Goal: Task Accomplishment & Management: Complete application form

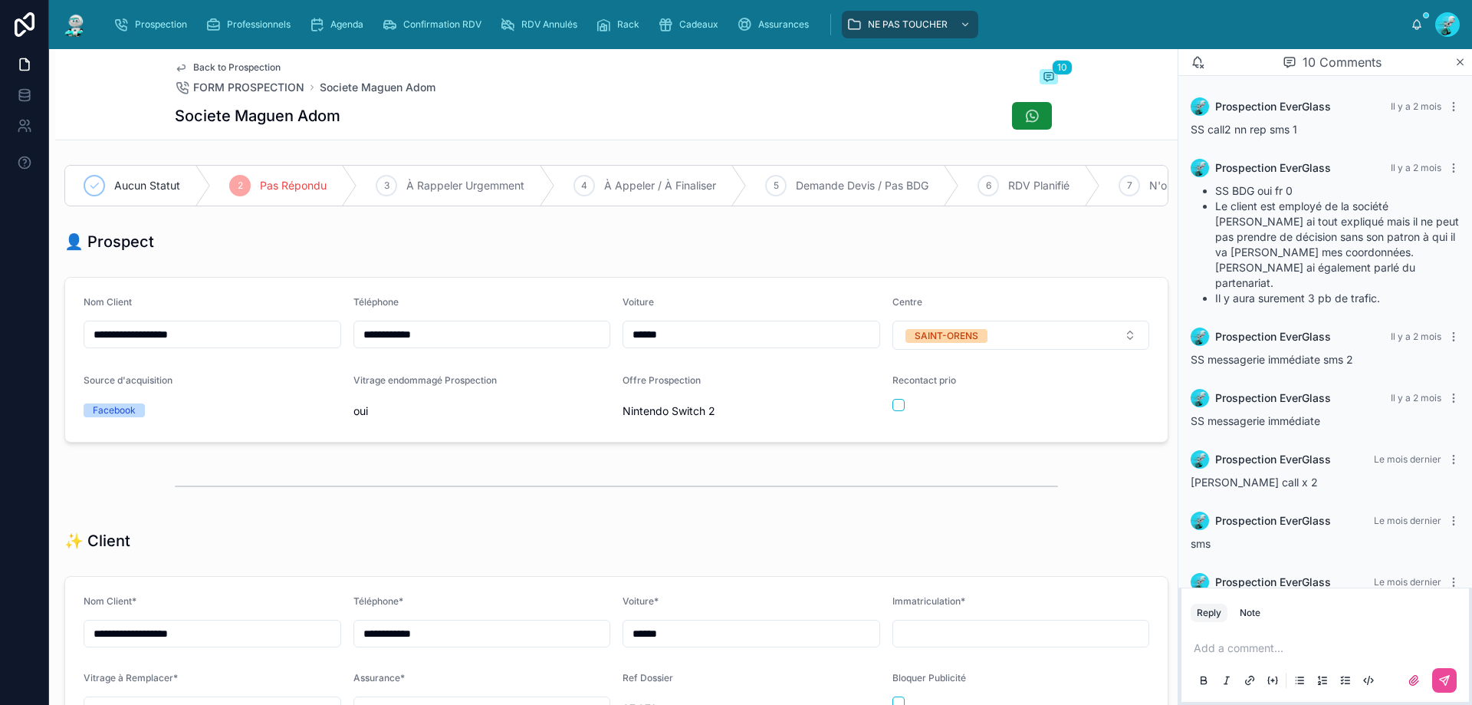
scroll to position [215, 0]
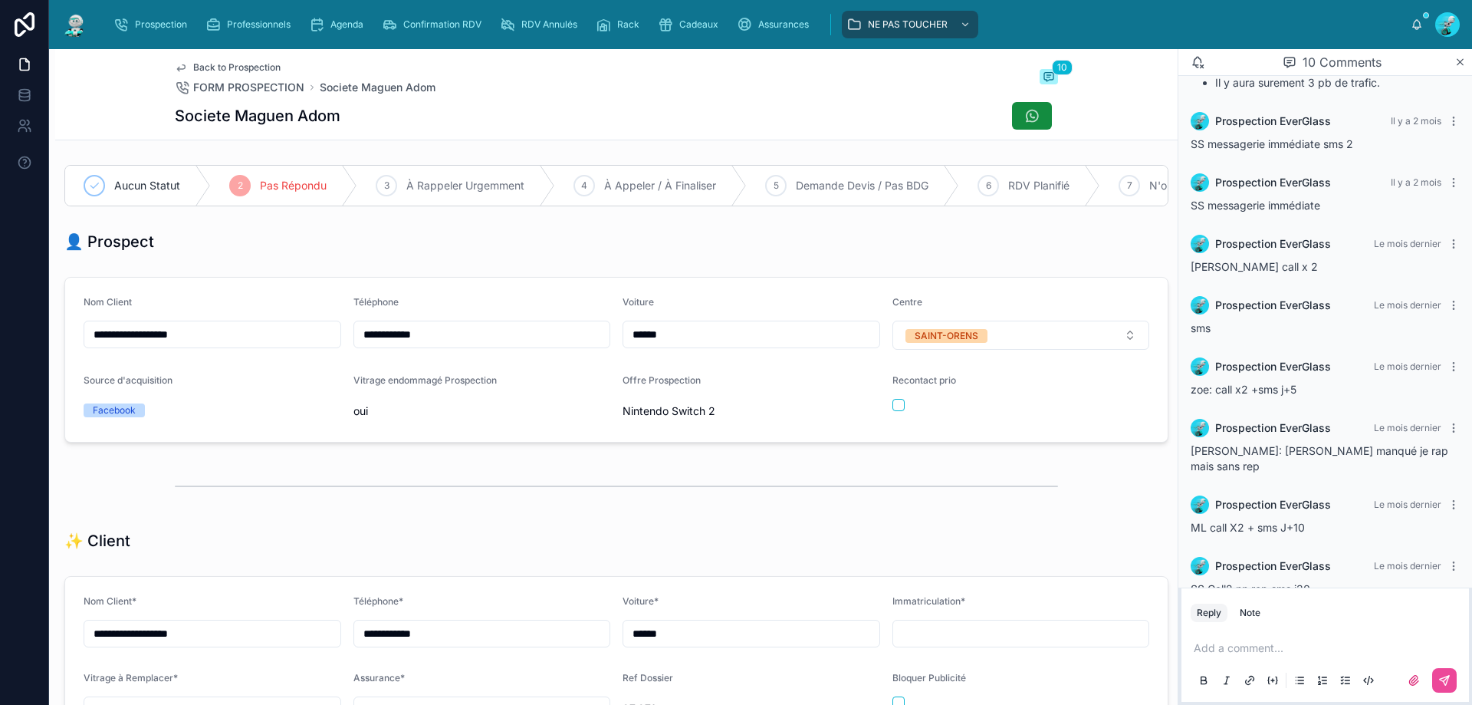
click at [1258, 655] on p at bounding box center [1328, 647] width 269 height 15
click at [1446, 676] on icon at bounding box center [1444, 680] width 9 height 9
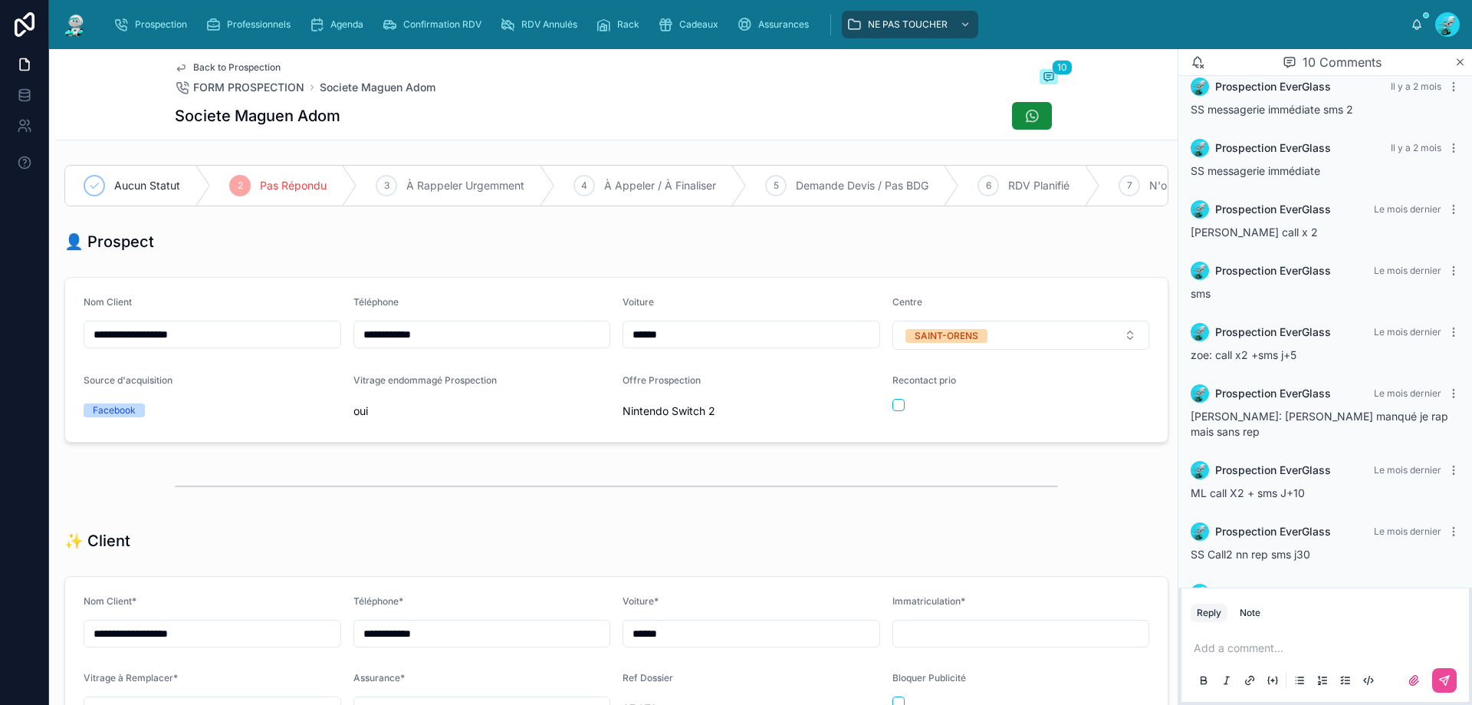
scroll to position [277, 0]
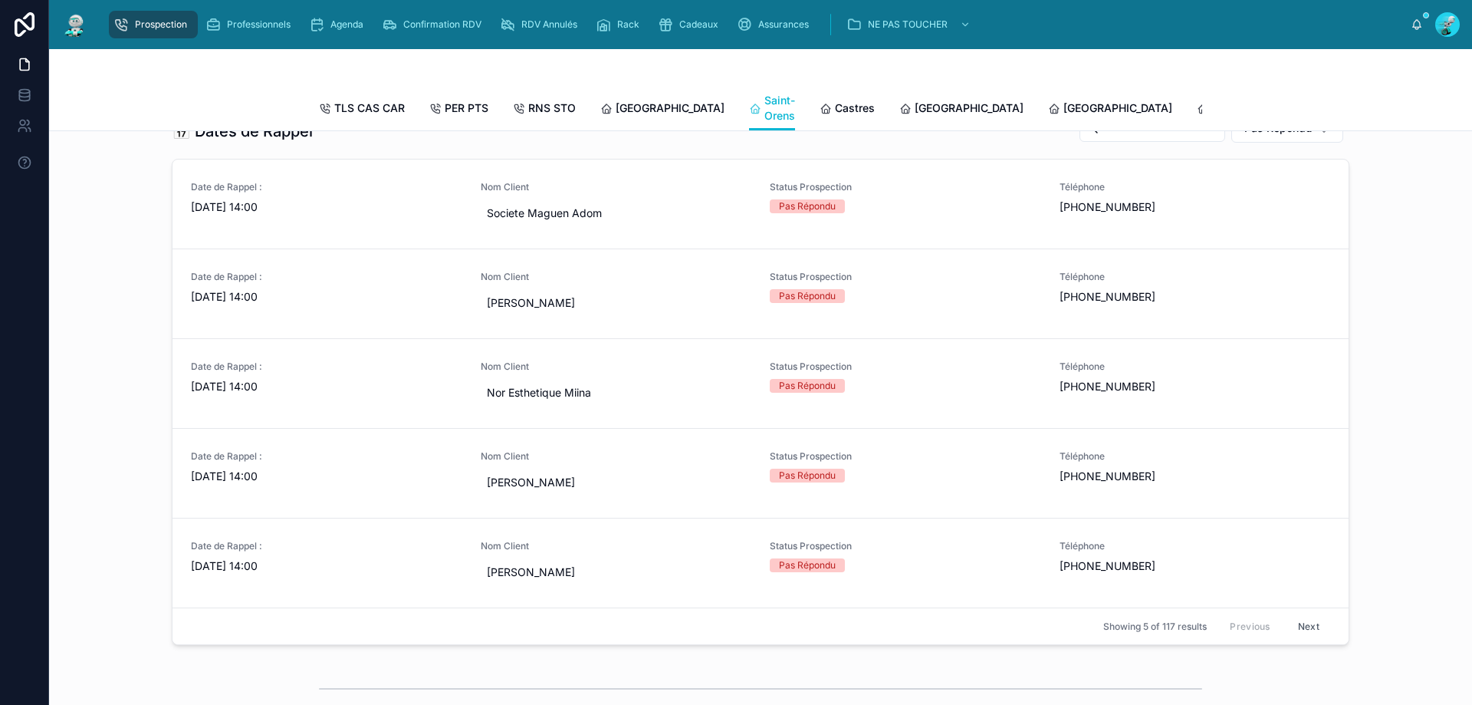
scroll to position [537, 0]
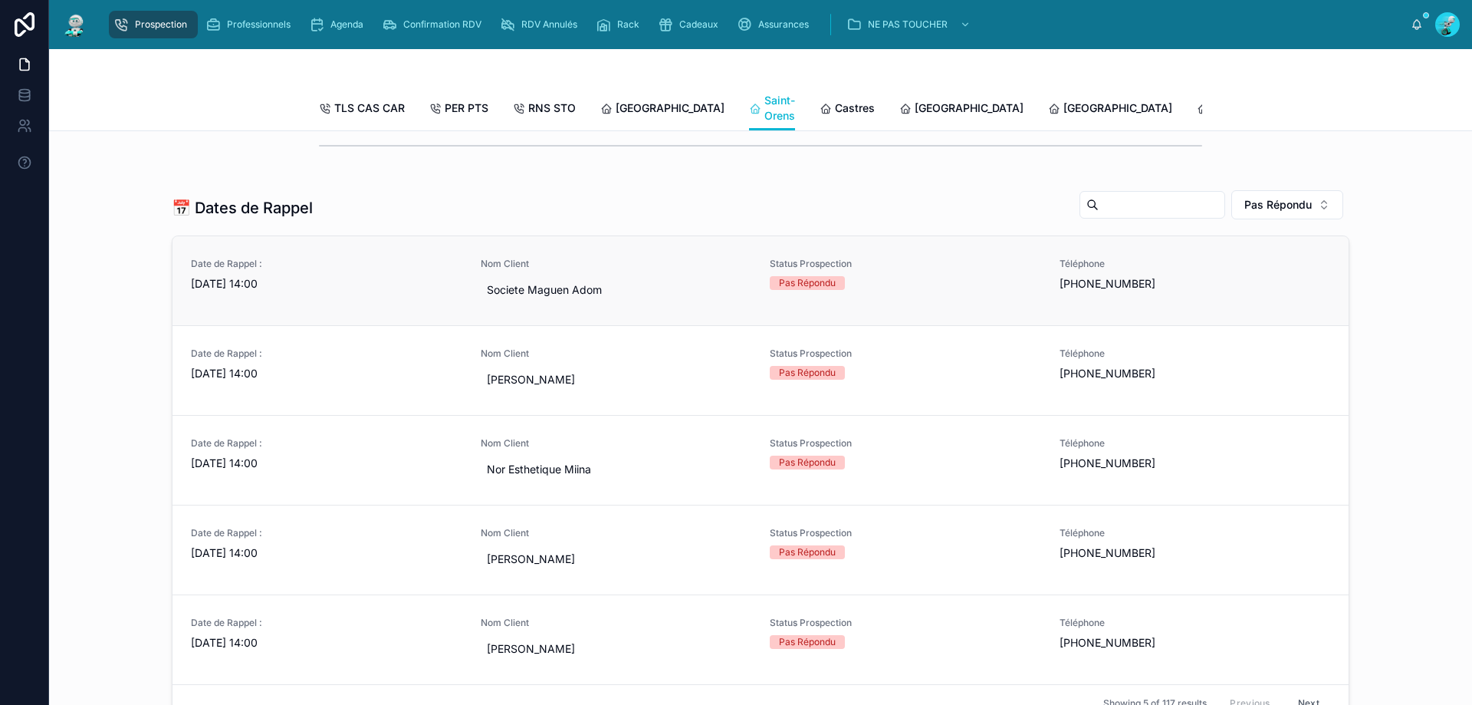
click at [749, 269] on div "Date de Rappel : 27/08/2025 14:00 Nom Client Societe Maguen Adom Status Prospec…" at bounding box center [761, 281] width 1140 height 46
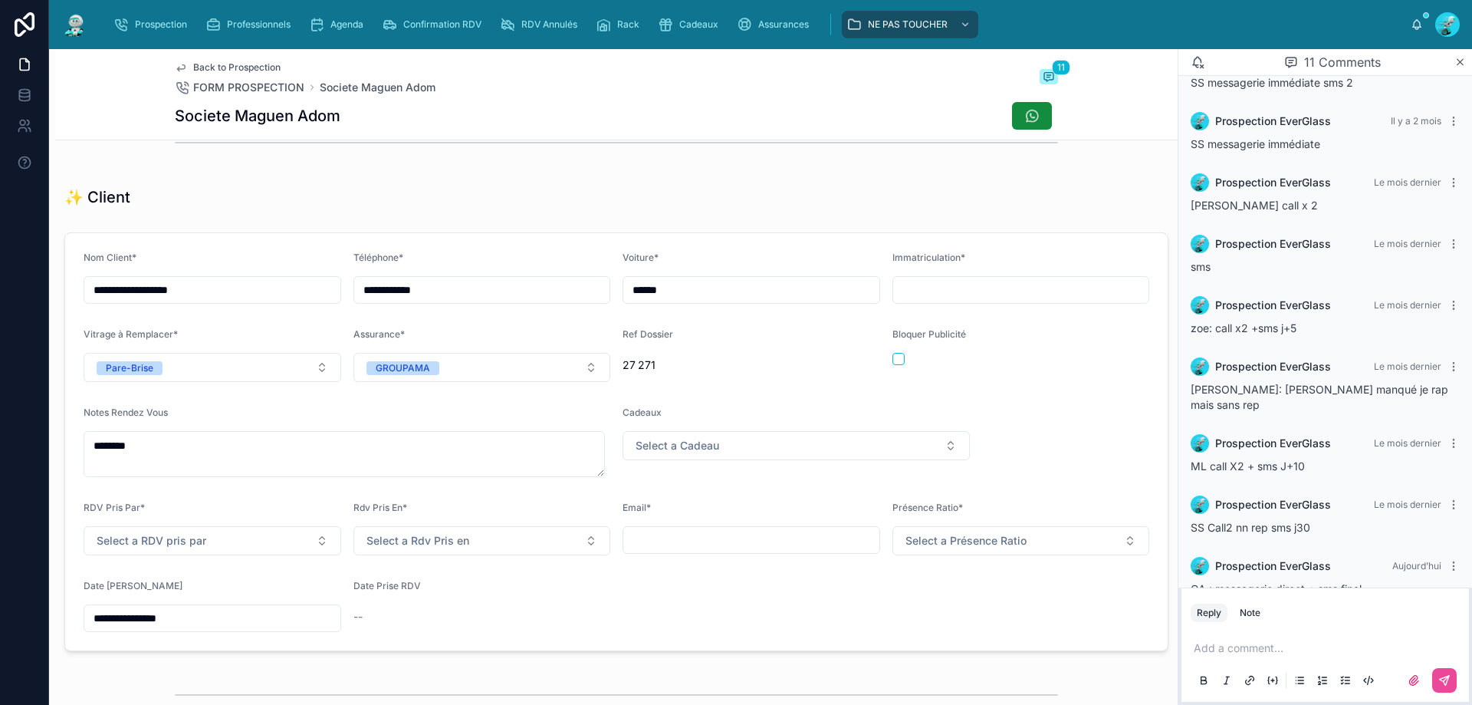
scroll to position [383, 0]
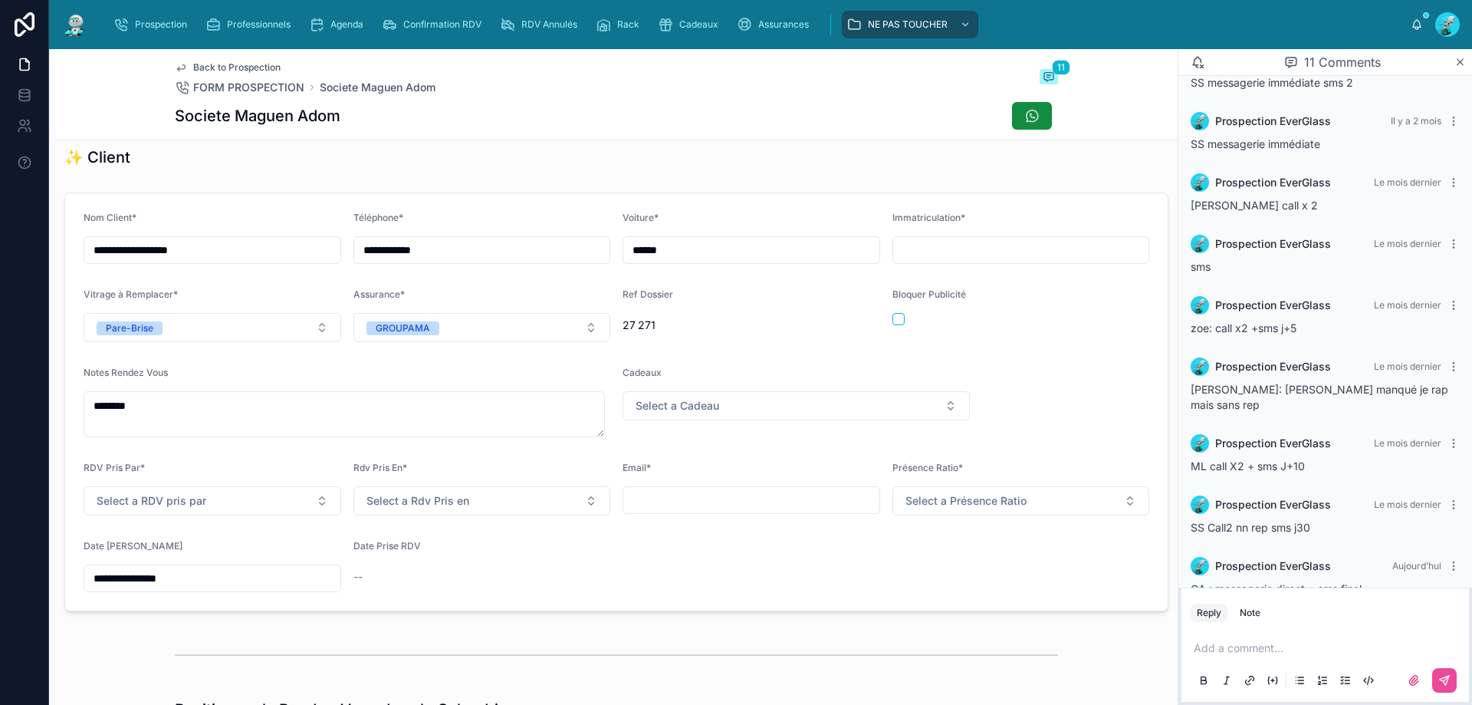
click at [217, 578] on div "**********" at bounding box center [213, 578] width 258 height 28
click at [289, 589] on input "**********" at bounding box center [212, 577] width 256 height 21
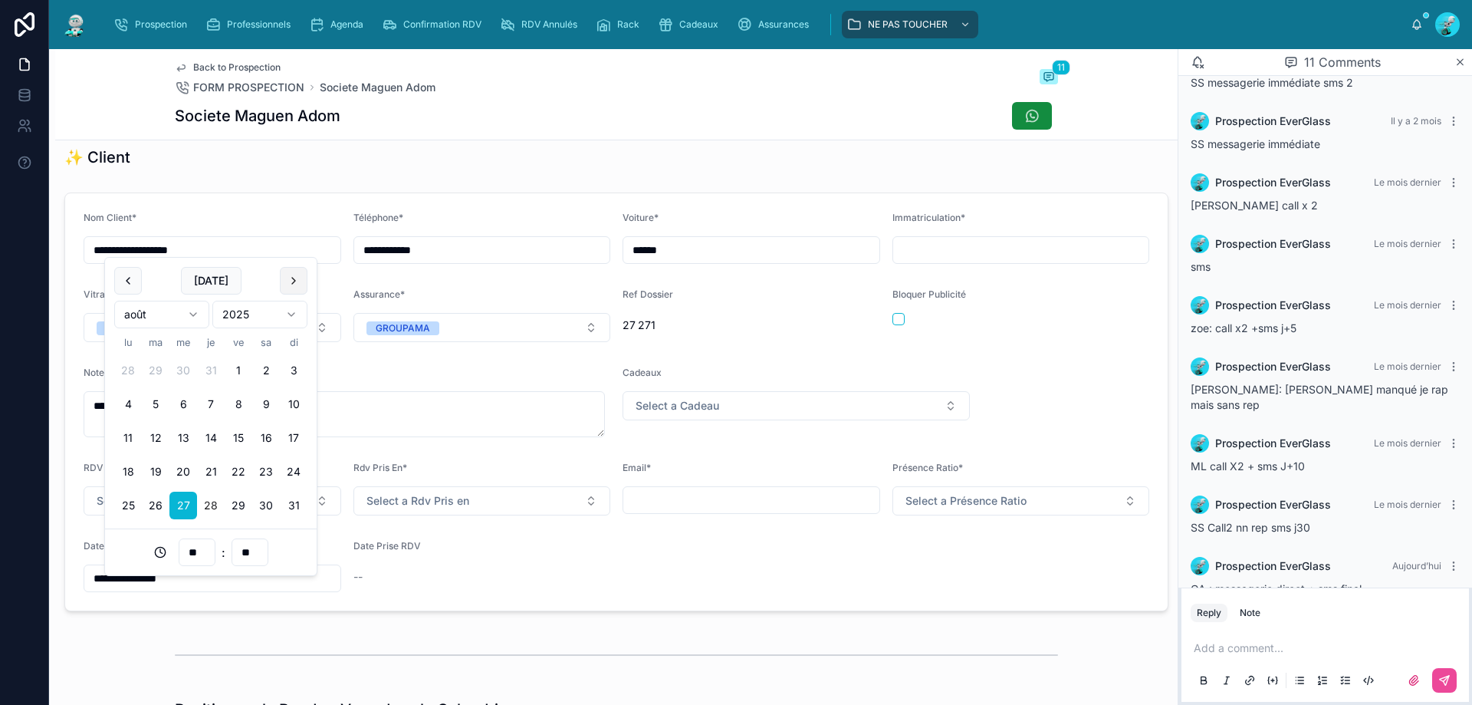
click at [289, 284] on button at bounding box center [294, 281] width 28 height 28
click at [258, 470] on button "27" at bounding box center [266, 472] width 28 height 28
type input "**********"
click at [419, 617] on div "**********" at bounding box center [616, 401] width 1123 height 431
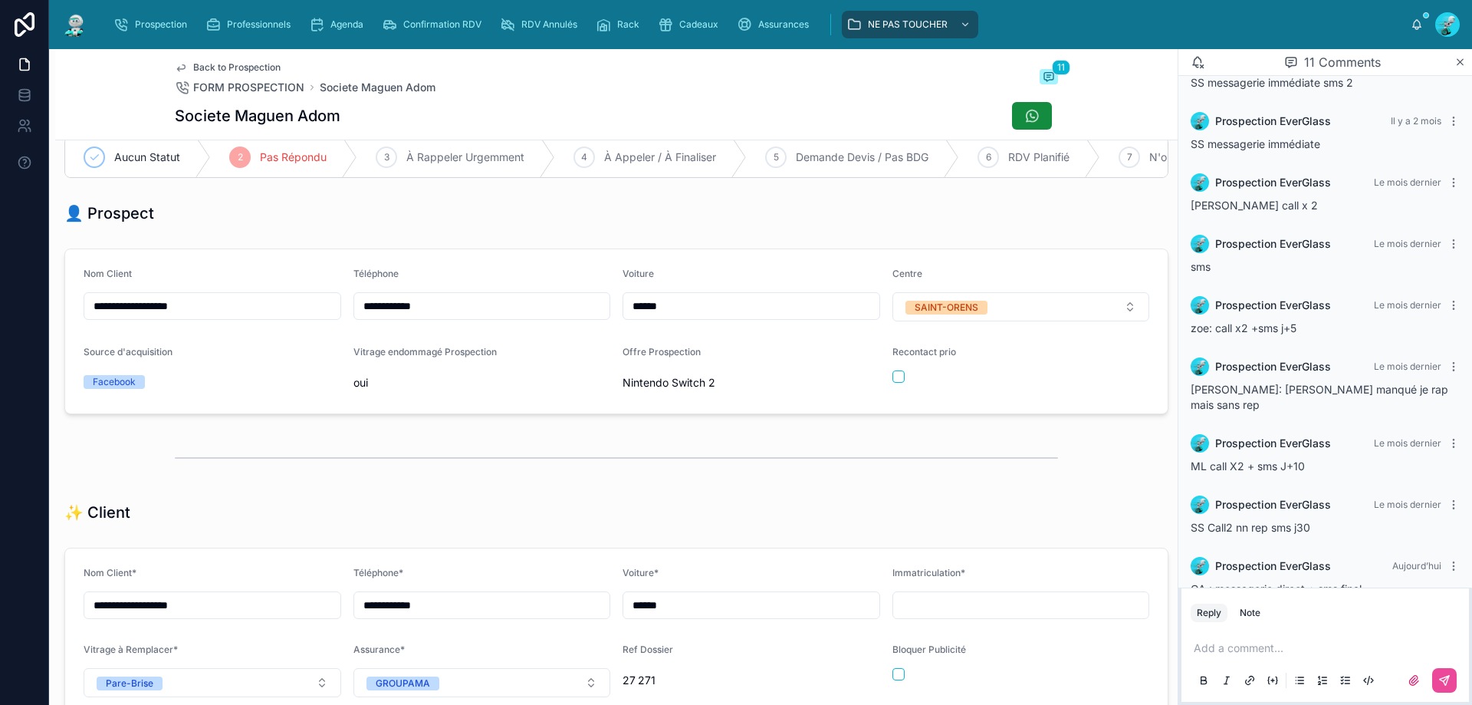
scroll to position [0, 0]
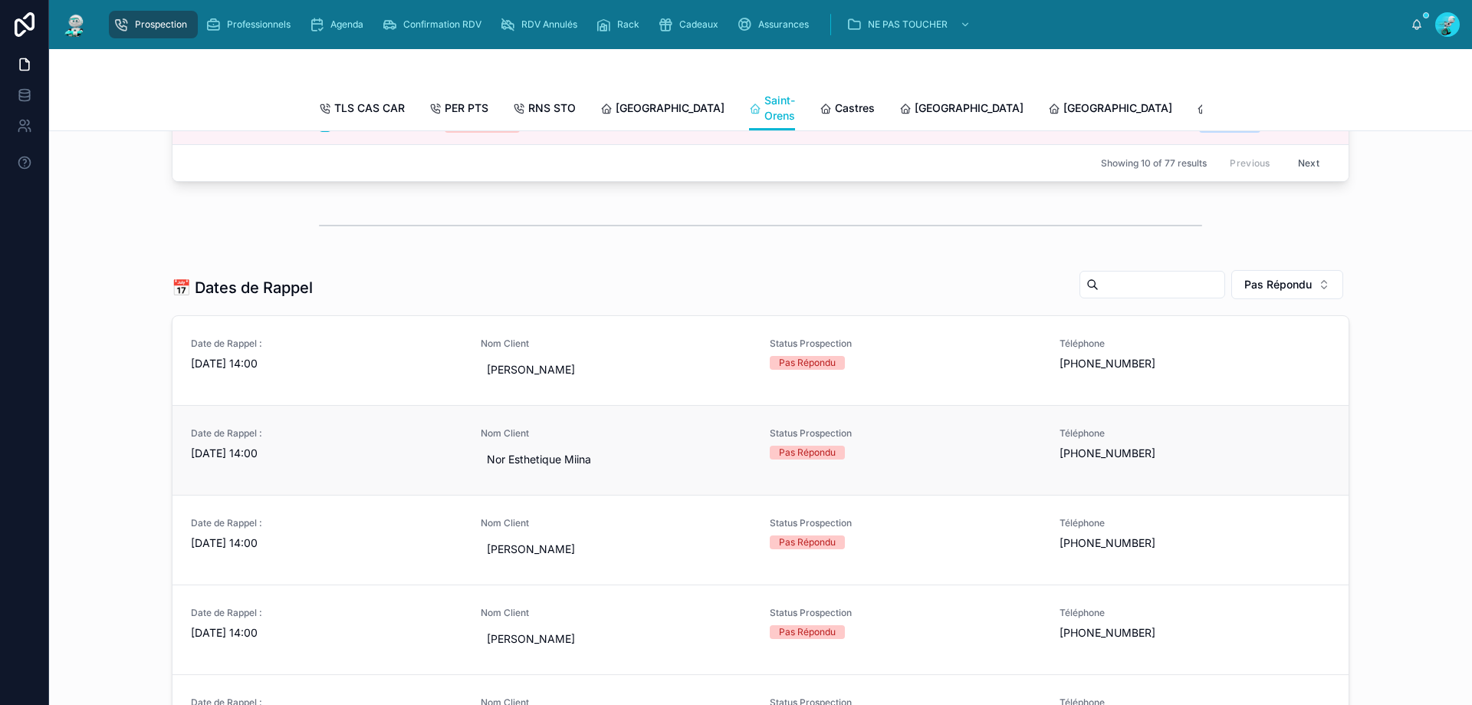
scroll to position [460, 0]
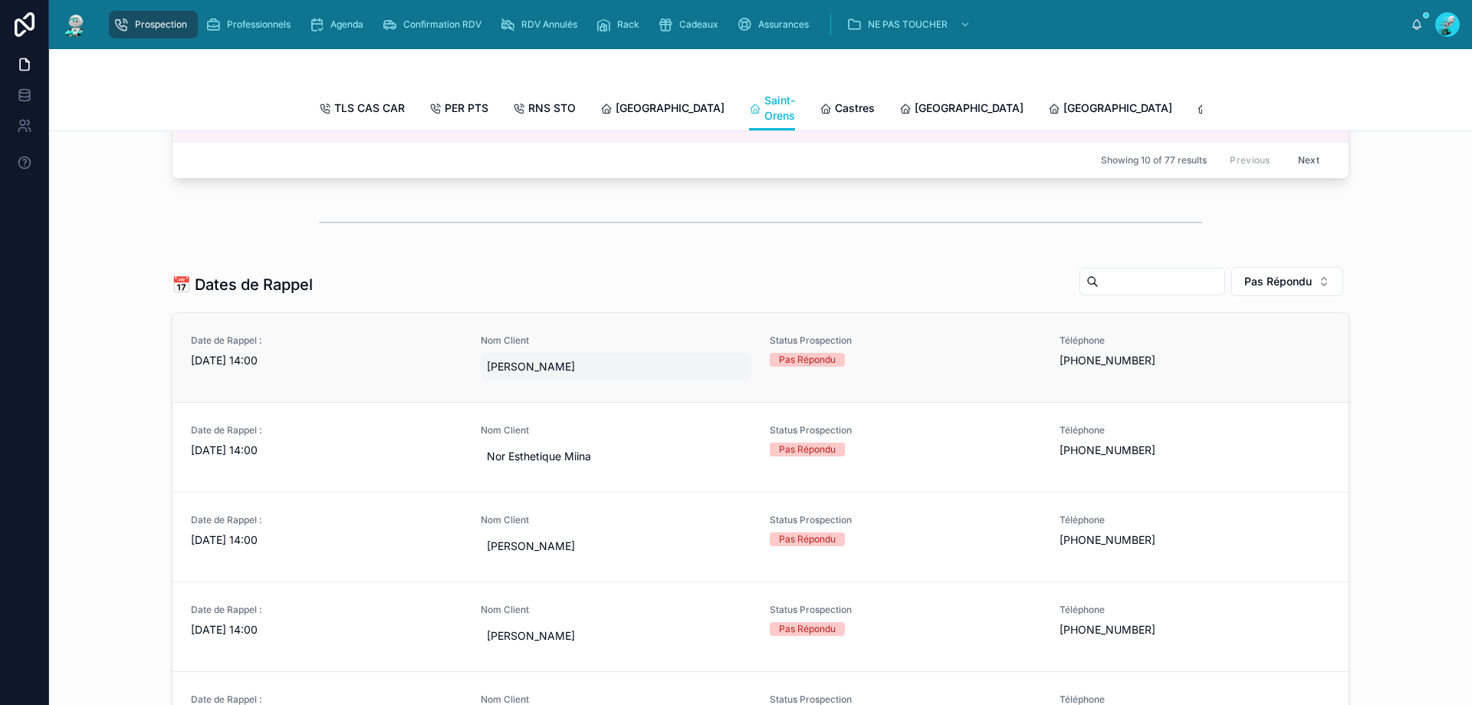
click at [582, 374] on span "Ron" at bounding box center [616, 366] width 259 height 15
click at [756, 367] on div "Date de Rappel : 27/08/2025 14:00 Nom Client Ron Status Prospection Pas Répondu…" at bounding box center [761, 357] width 1140 height 46
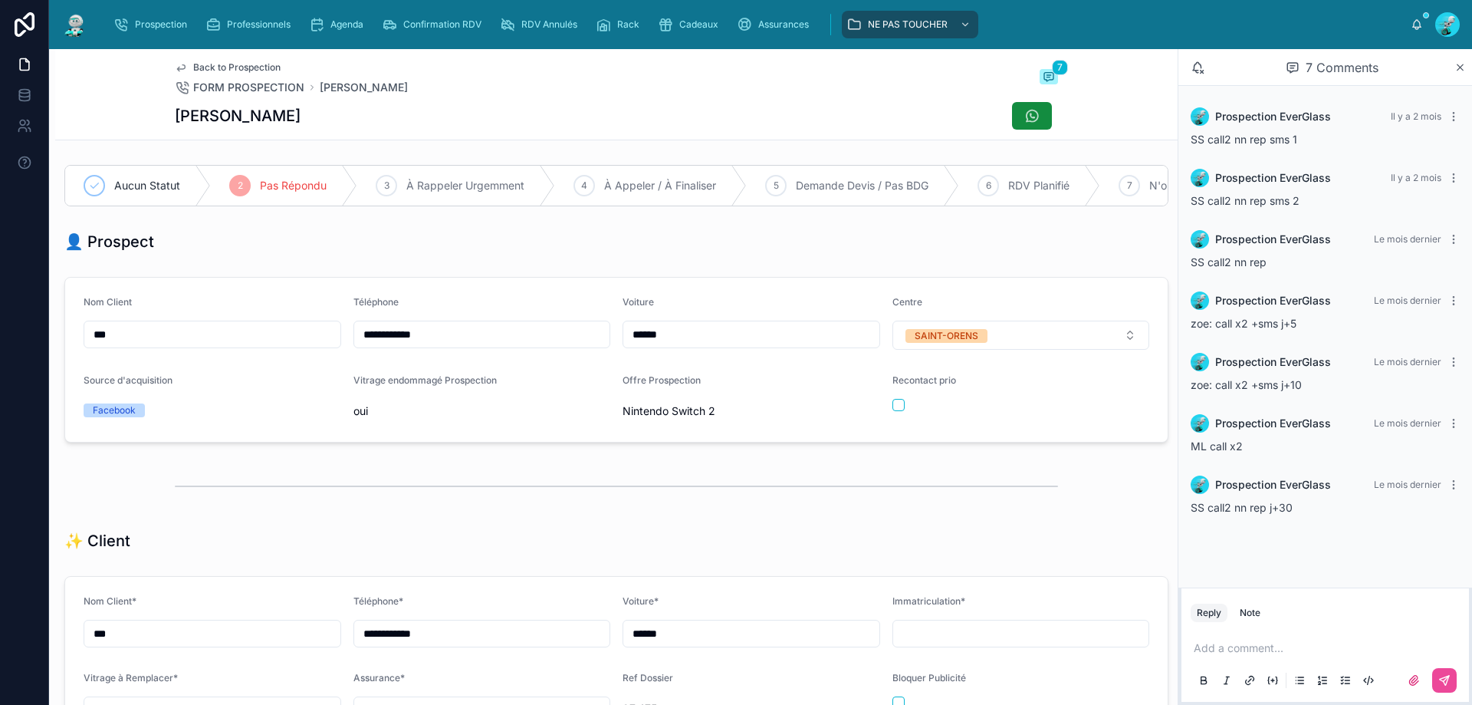
click at [1324, 654] on p at bounding box center [1328, 647] width 269 height 15
click at [1241, 645] on p at bounding box center [1328, 647] width 269 height 15
click at [1442, 675] on icon at bounding box center [1445, 680] width 12 height 12
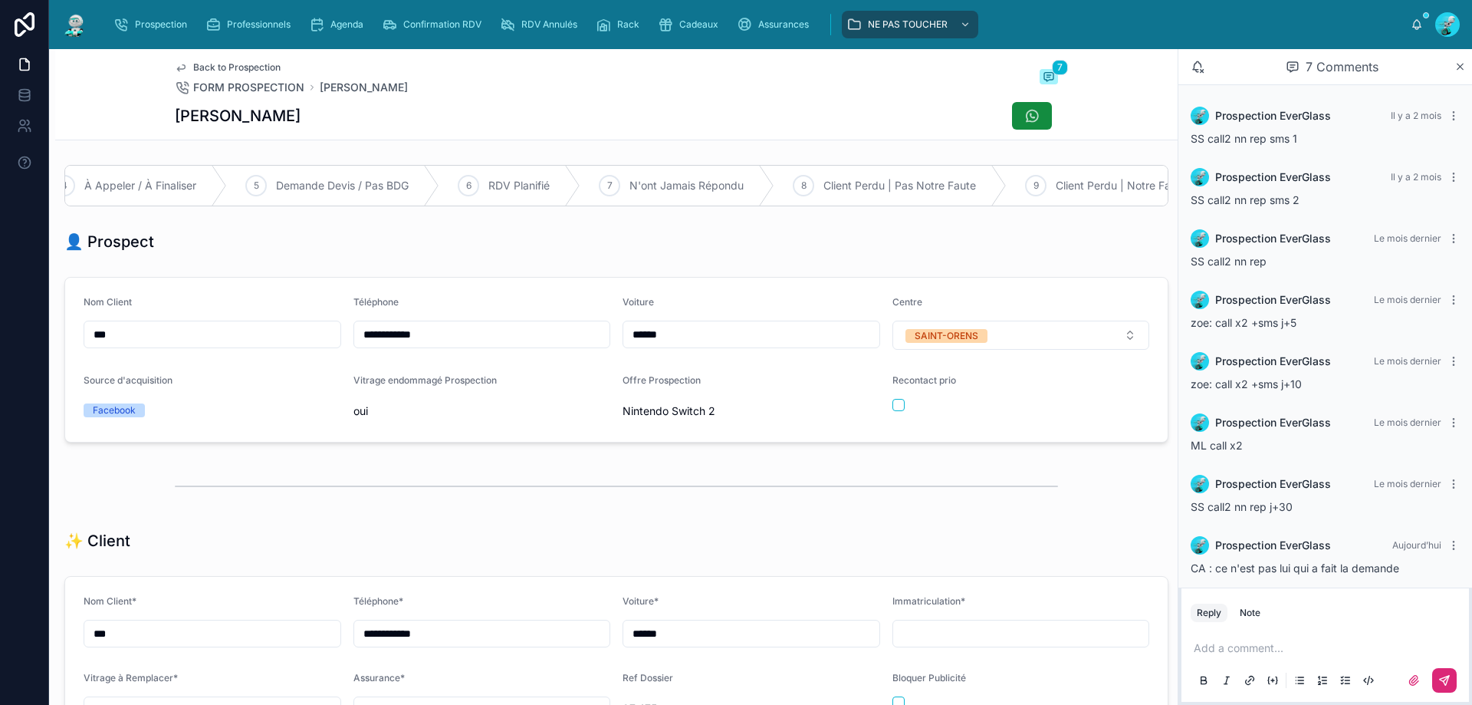
scroll to position [0, 557]
click at [862, 179] on span "Client Perdu | Pas Notre Faute" at bounding box center [863, 185] width 153 height 15
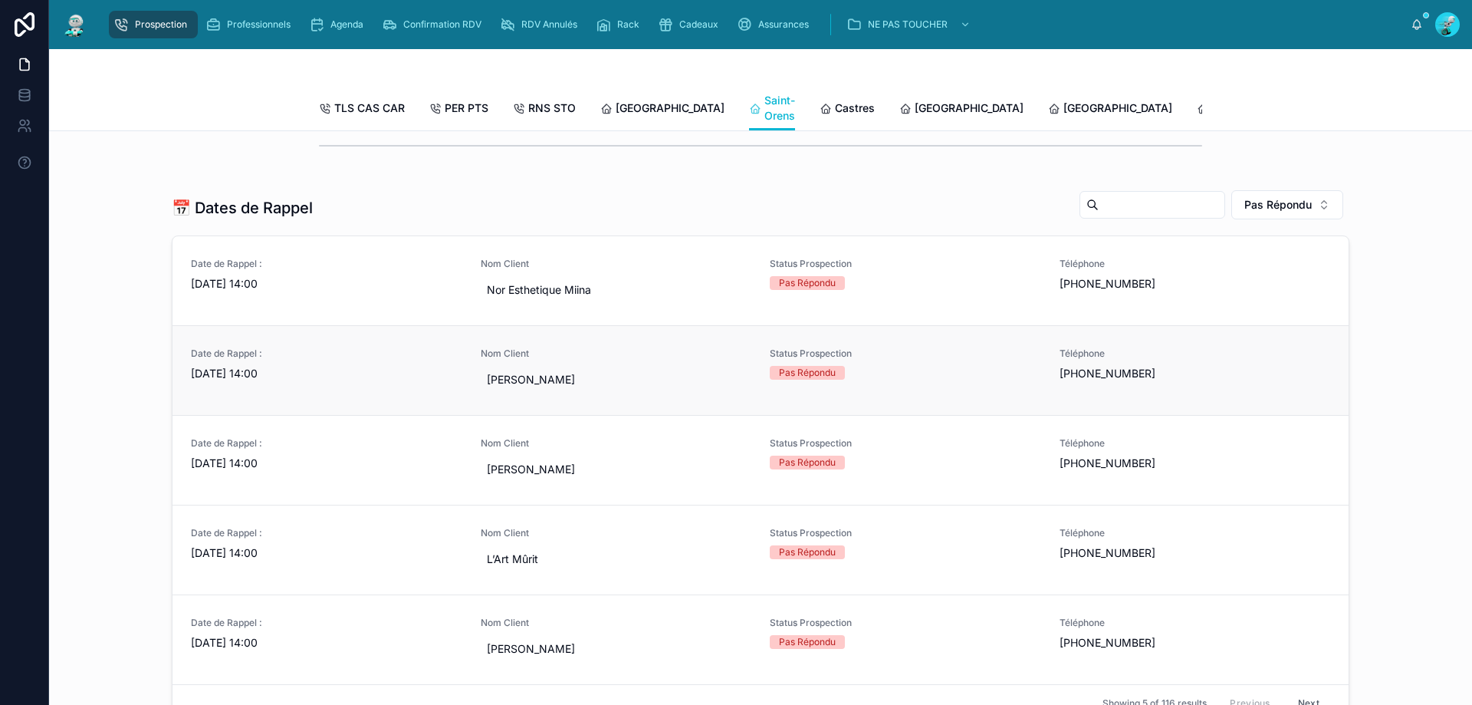
scroll to position [460, 0]
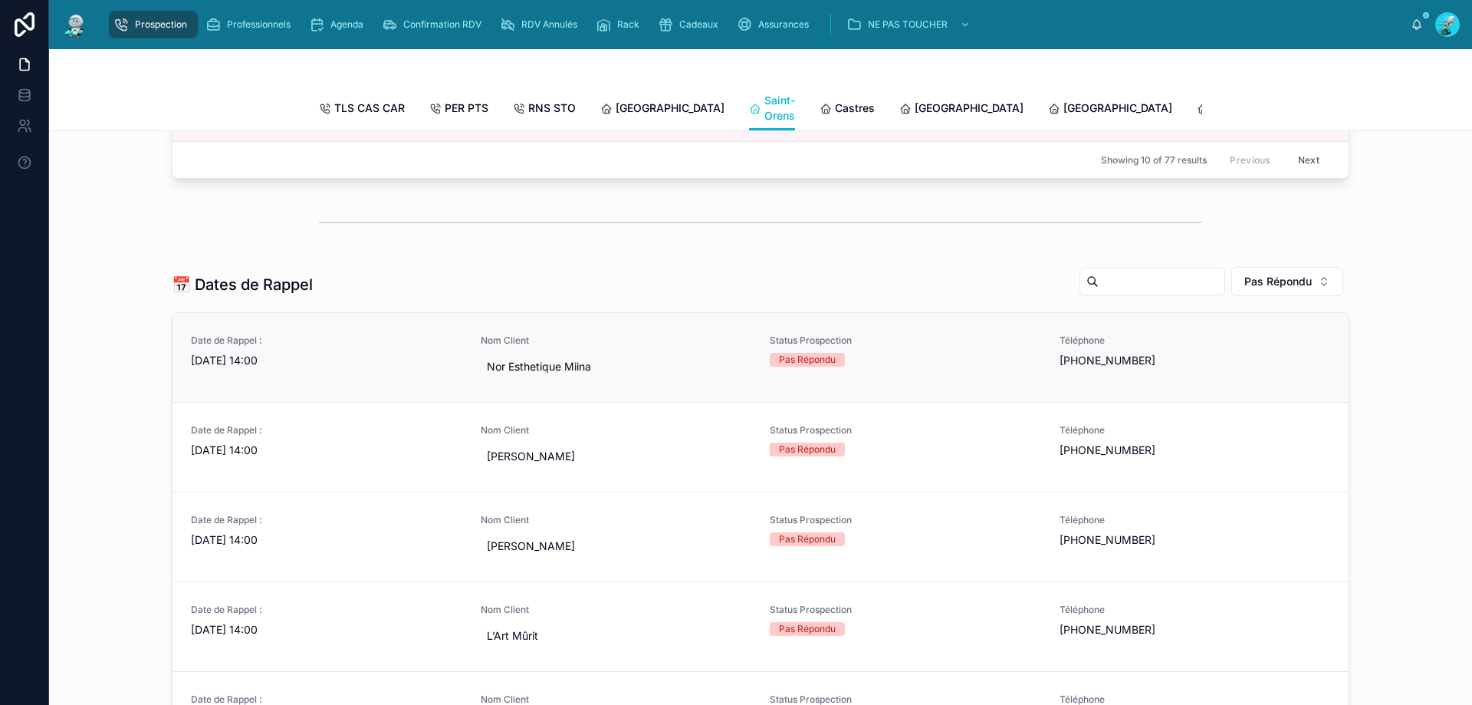
click at [699, 347] on span "Nom Client" at bounding box center [616, 340] width 271 height 12
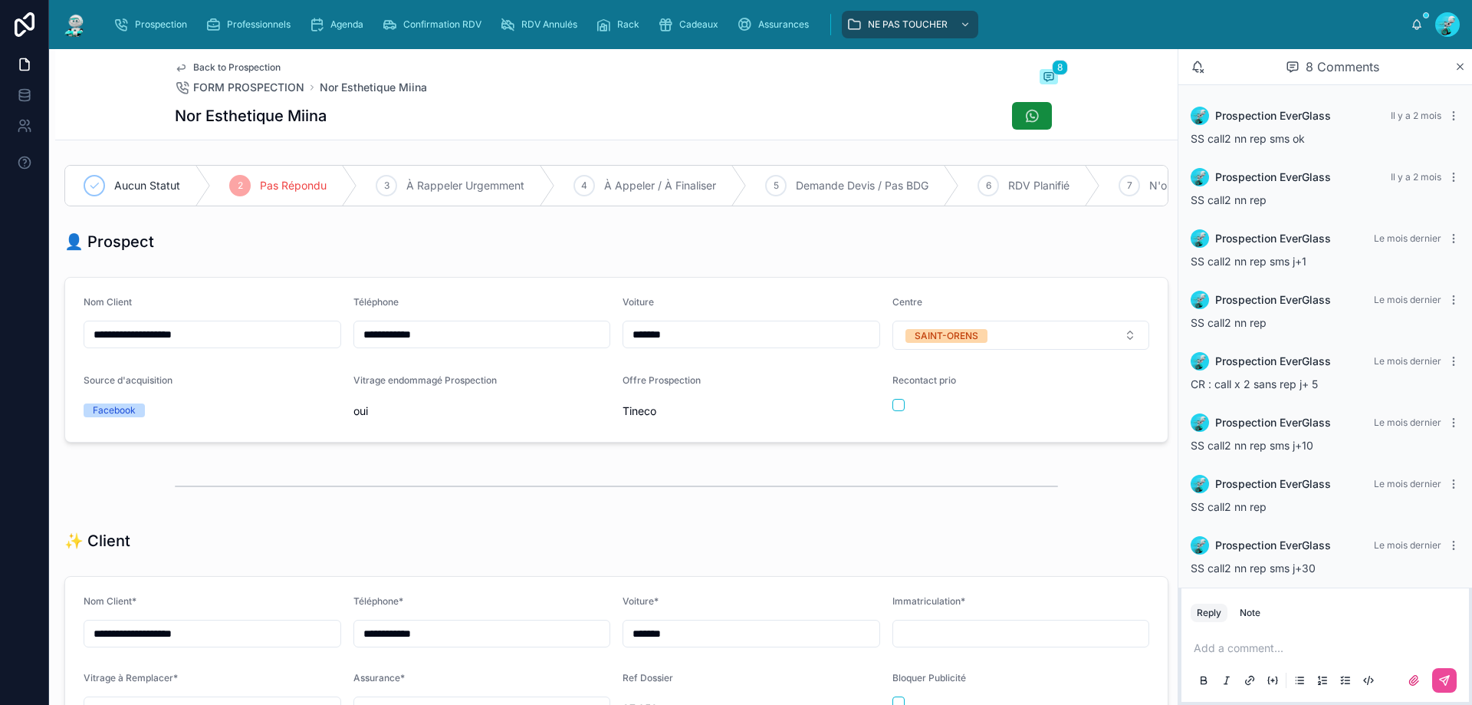
scroll to position [10, 0]
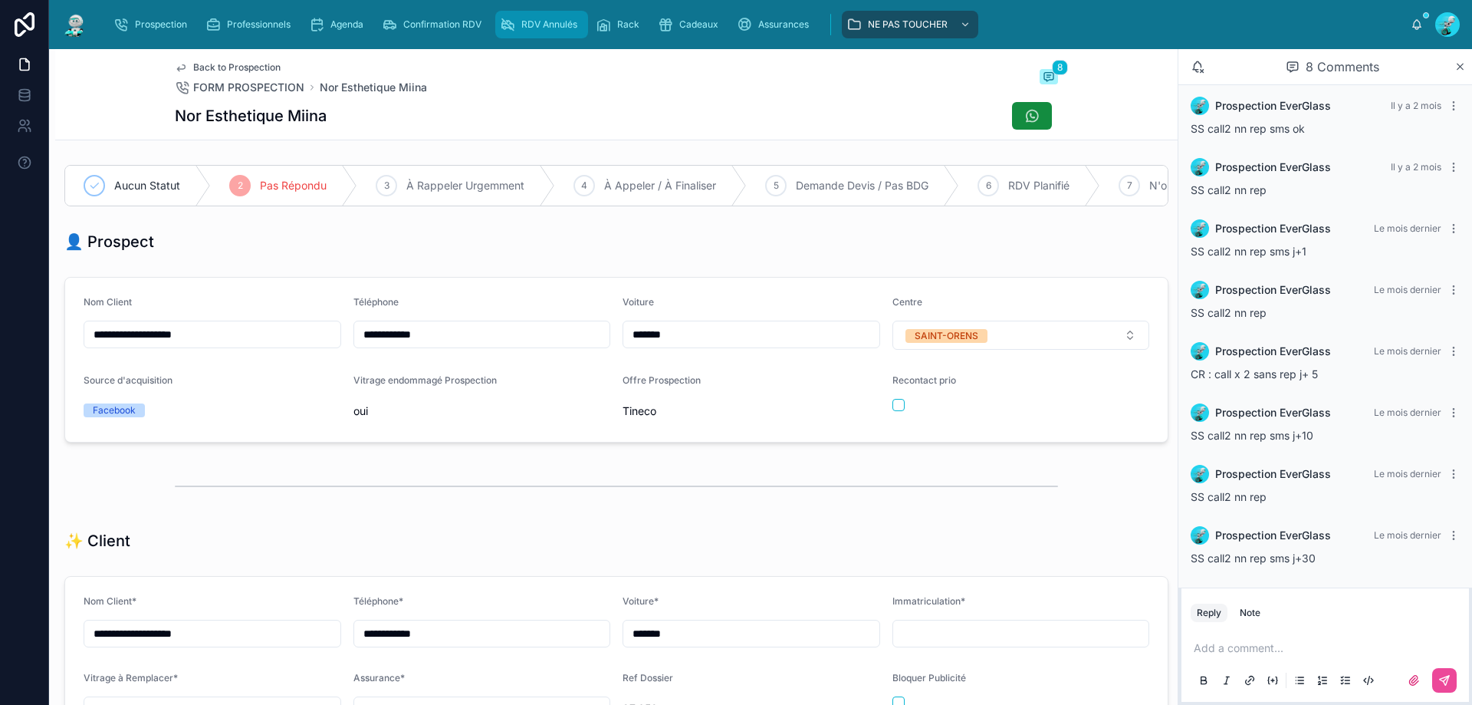
click at [558, 21] on span "RDV Annulés" at bounding box center [549, 24] width 56 height 12
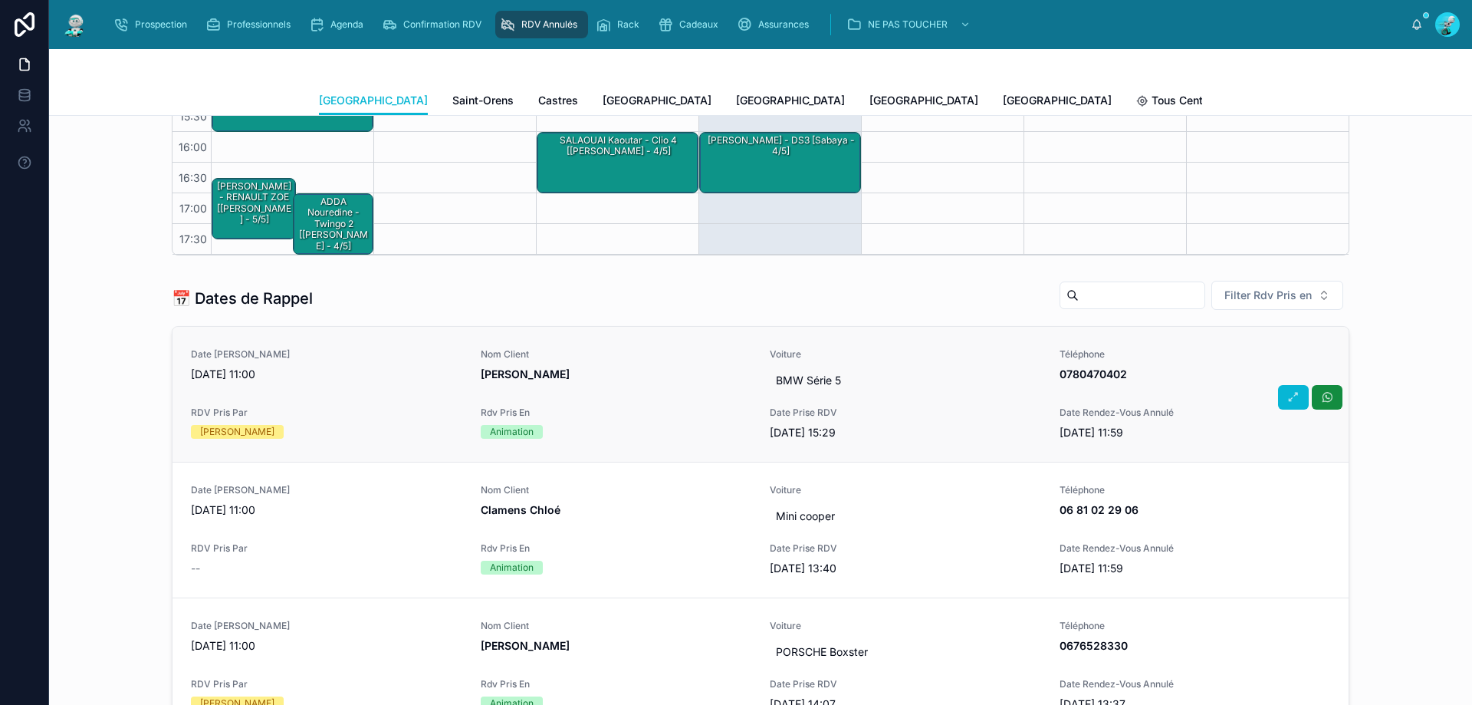
scroll to position [460, 0]
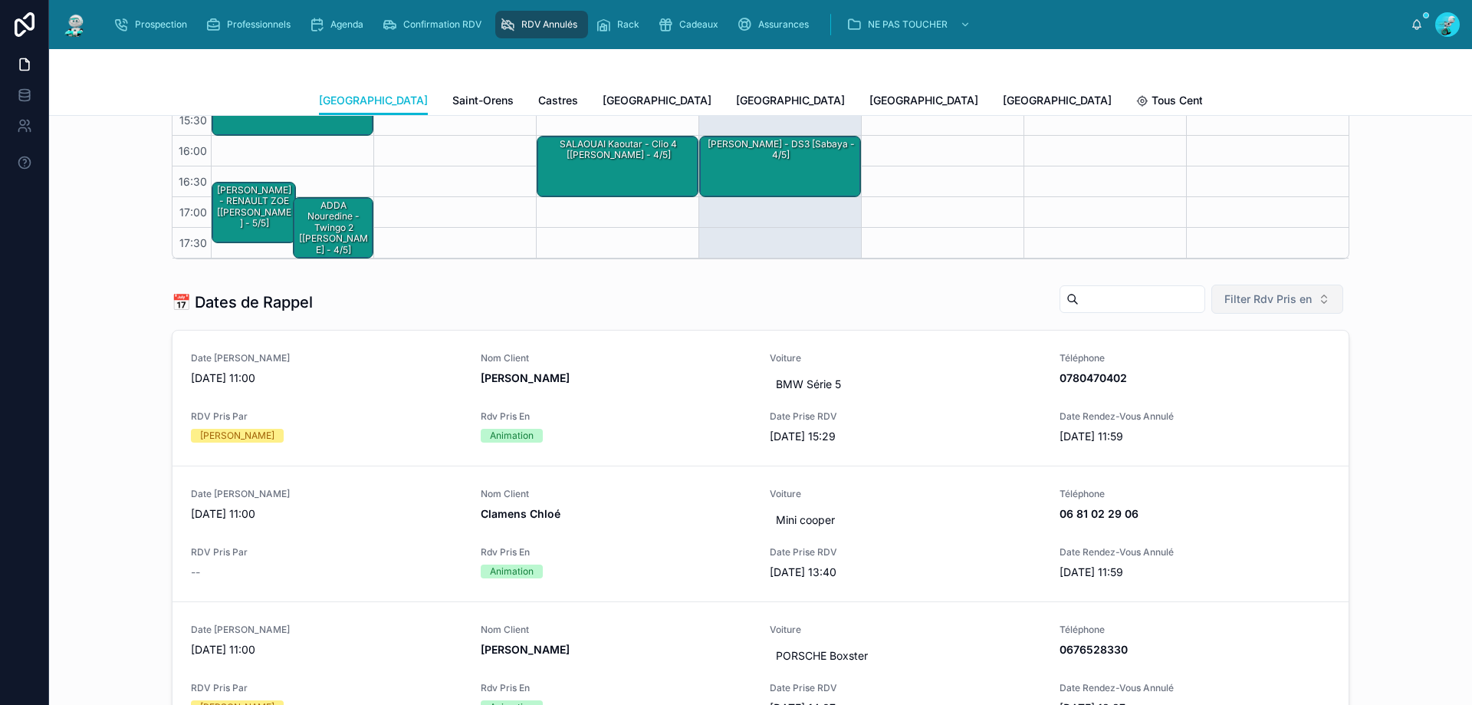
click at [1289, 307] on button "Filter Rdv Pris en" at bounding box center [1278, 298] width 132 height 29
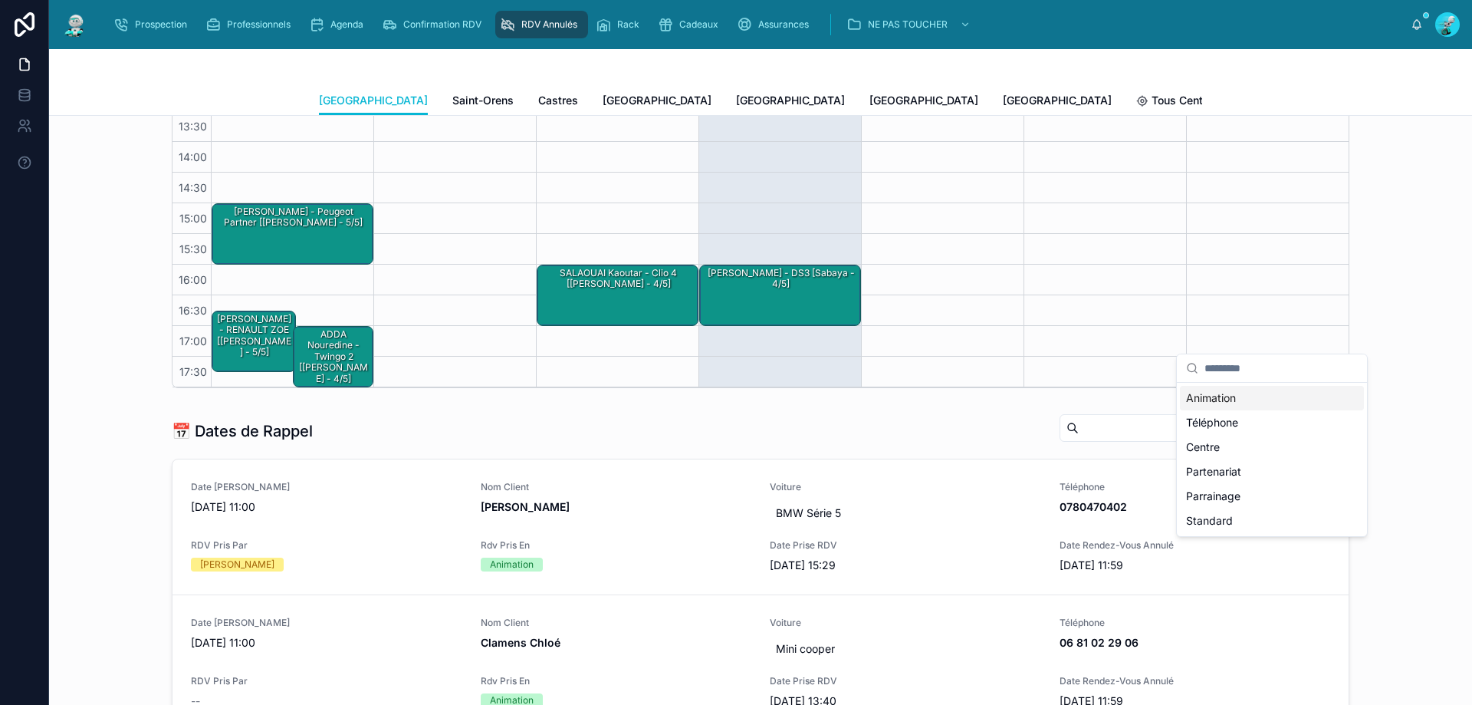
scroll to position [0, 0]
